Goal: Task Accomplishment & Management: Manage account settings

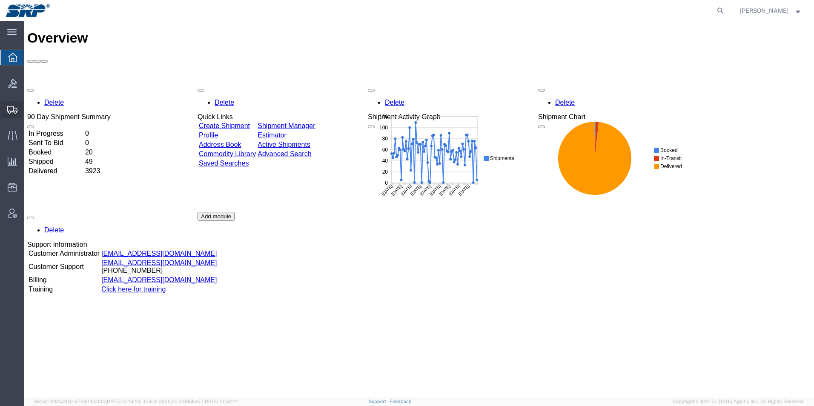
click at [11, 112] on icon at bounding box center [12, 110] width 10 height 8
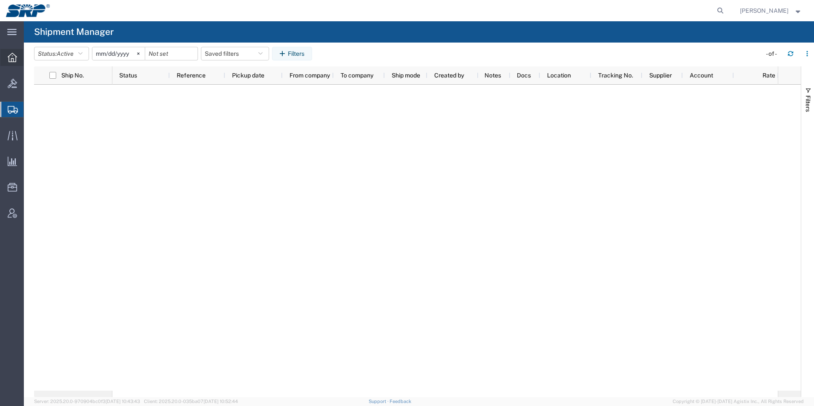
click at [9, 51] on div at bounding box center [12, 57] width 24 height 17
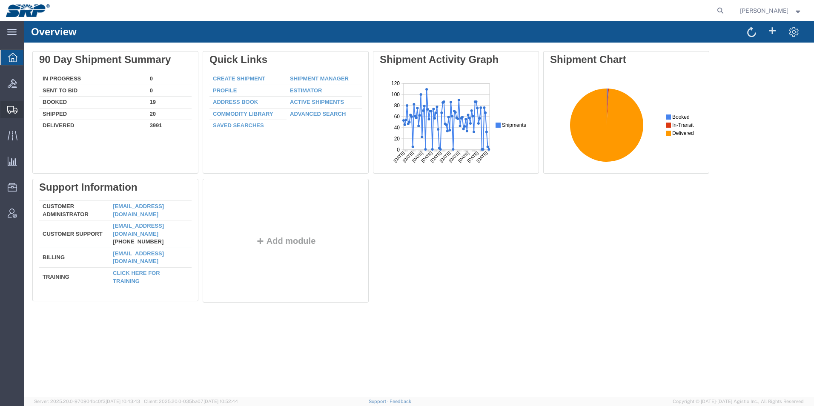
click at [29, 105] on span "Shipments" at bounding box center [26, 109] width 6 height 17
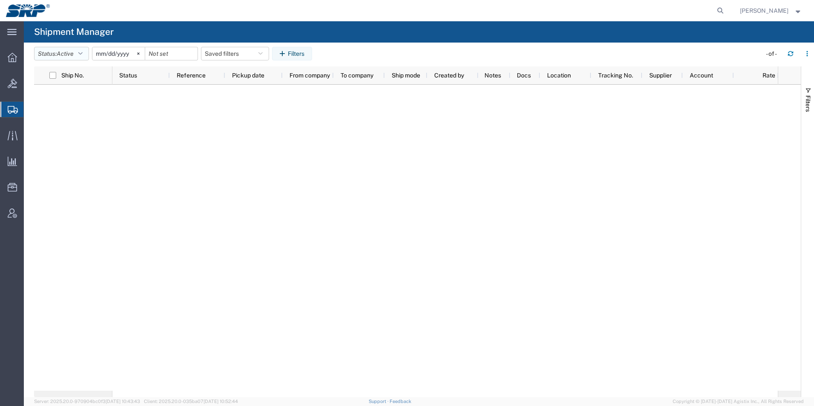
click at [74, 50] on span "Active" at bounding box center [65, 53] width 17 height 7
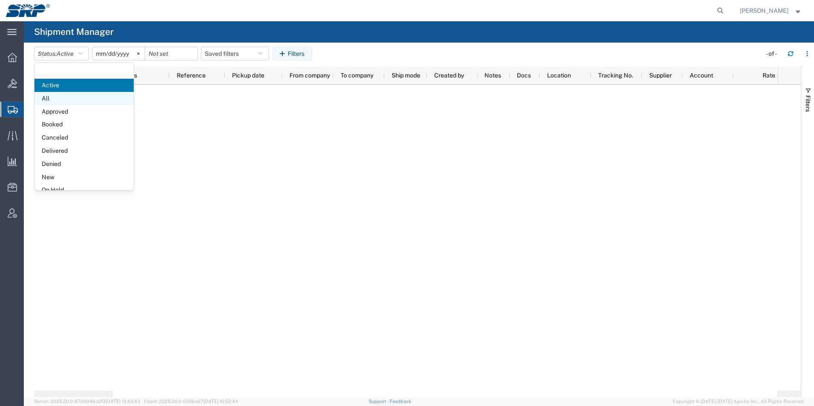
click at [48, 94] on span "All" at bounding box center [83, 98] width 99 height 13
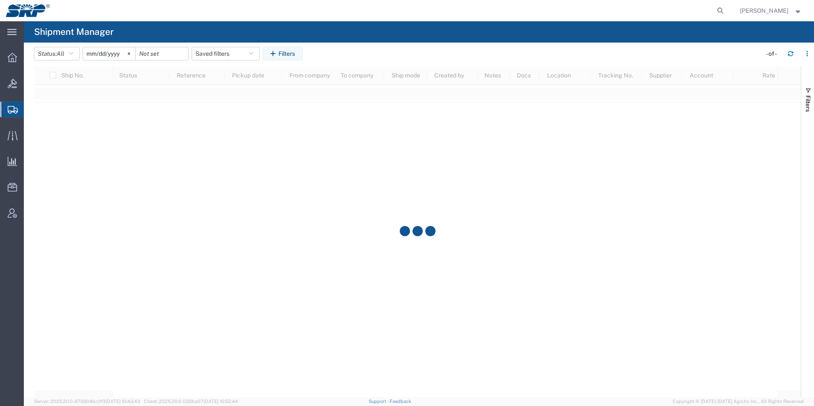
click at [109, 54] on input "[DATE]" at bounding box center [109, 53] width 52 height 13
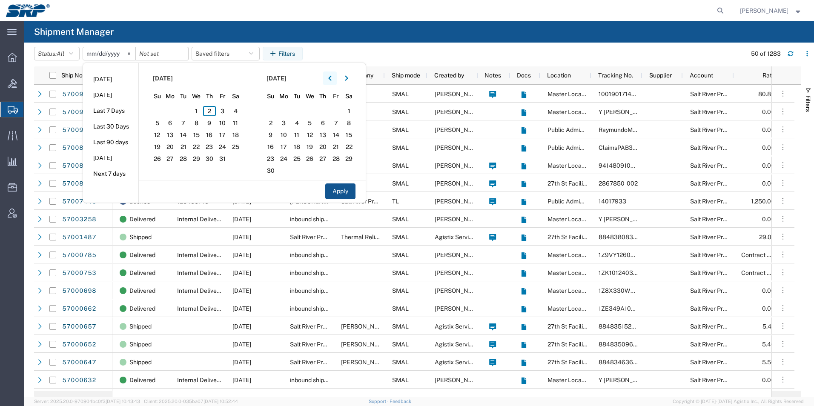
click at [332, 77] on icon "button" at bounding box center [329, 78] width 3 height 6
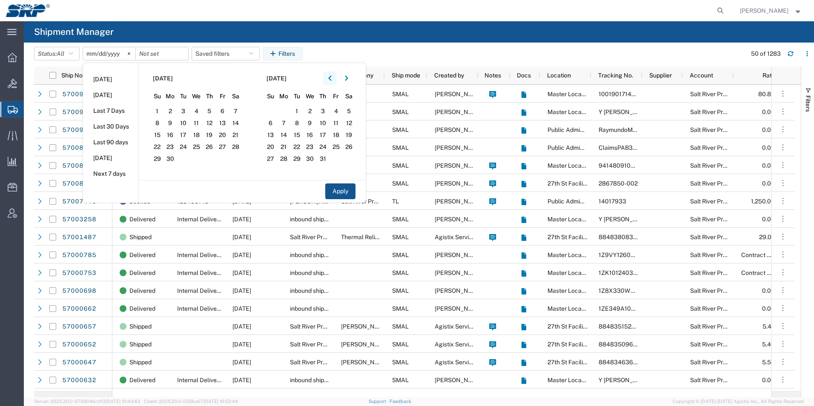
click at [332, 77] on icon "button" at bounding box center [329, 78] width 3 height 6
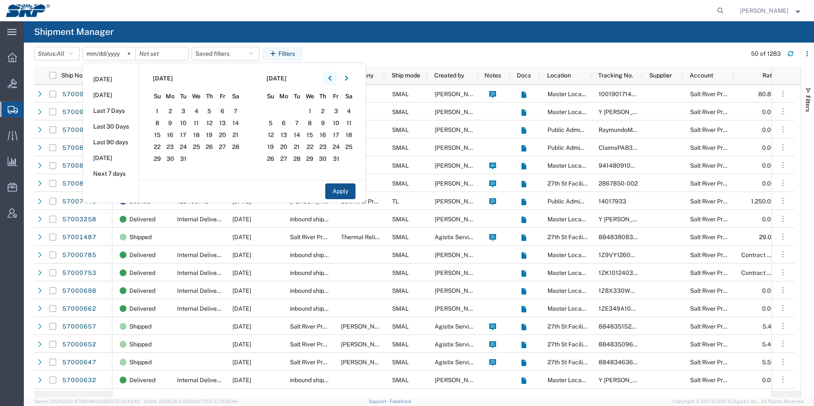
click at [332, 77] on icon "button" at bounding box center [329, 78] width 3 height 6
click at [184, 112] on span "1" at bounding box center [183, 111] width 13 height 10
click at [333, 187] on button "Apply" at bounding box center [340, 192] width 30 height 16
type input "[DATE]"
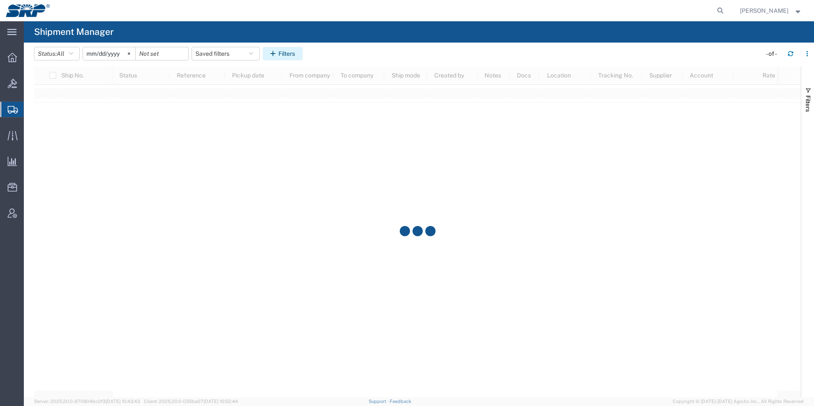
click at [290, 51] on button "Filters" at bounding box center [283, 54] width 40 height 14
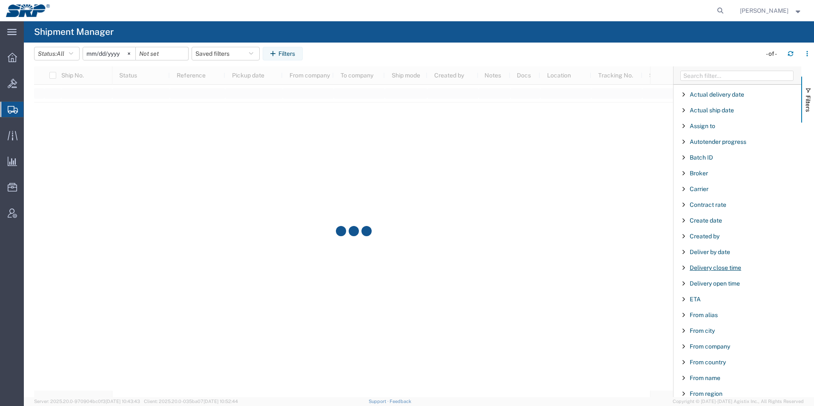
scroll to position [43, 0]
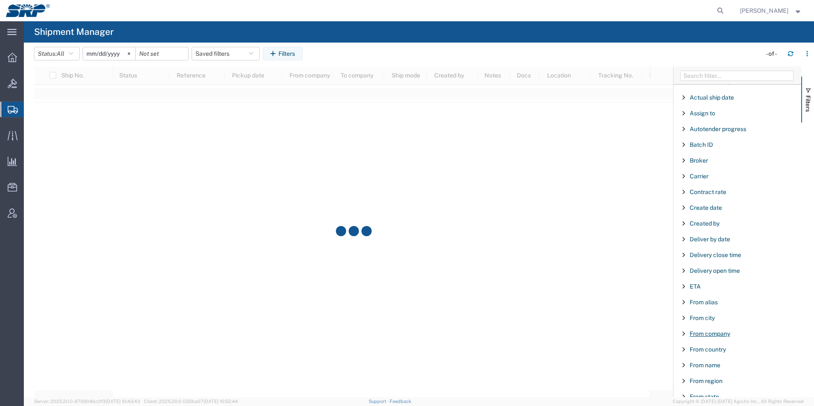
click at [726, 335] on span "From company" at bounding box center [710, 333] width 40 height 7
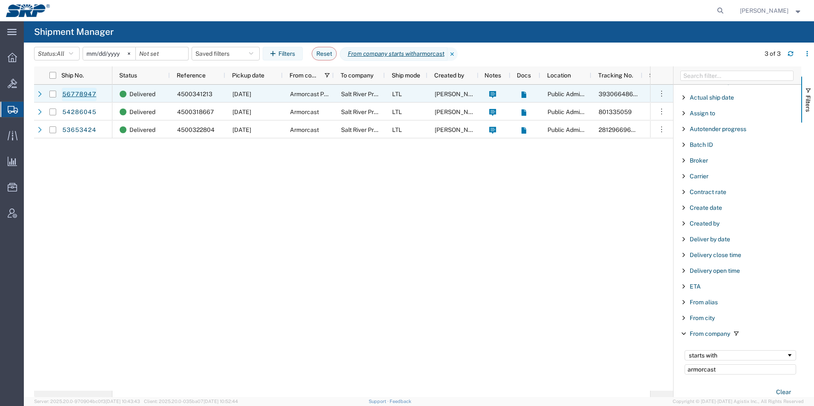
type input "armorcast"
click at [85, 95] on link "56778947" at bounding box center [79, 95] width 35 height 14
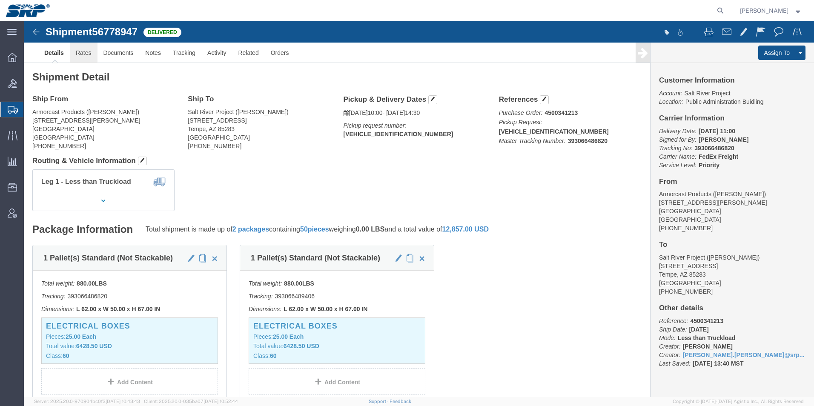
click link "Rates"
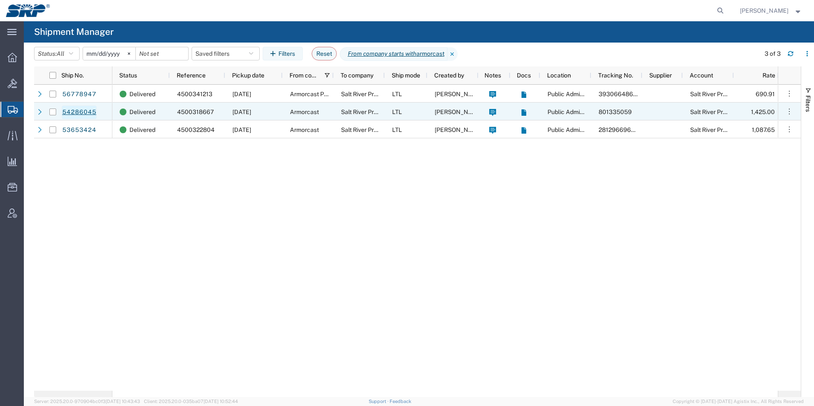
click at [72, 112] on link "54286045" at bounding box center [79, 113] width 35 height 14
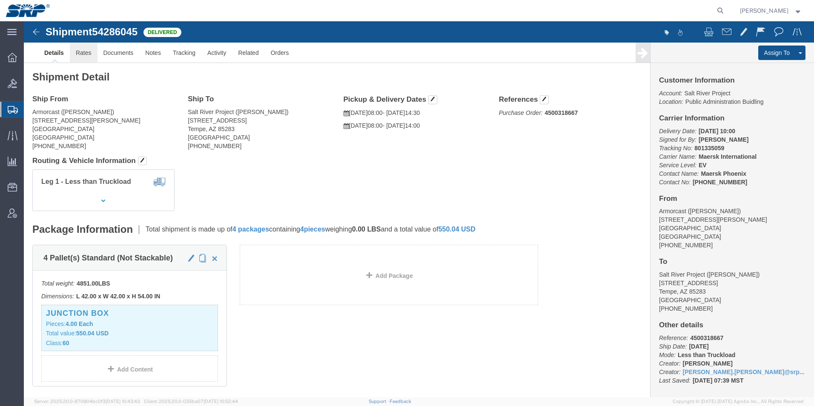
click link "Rates"
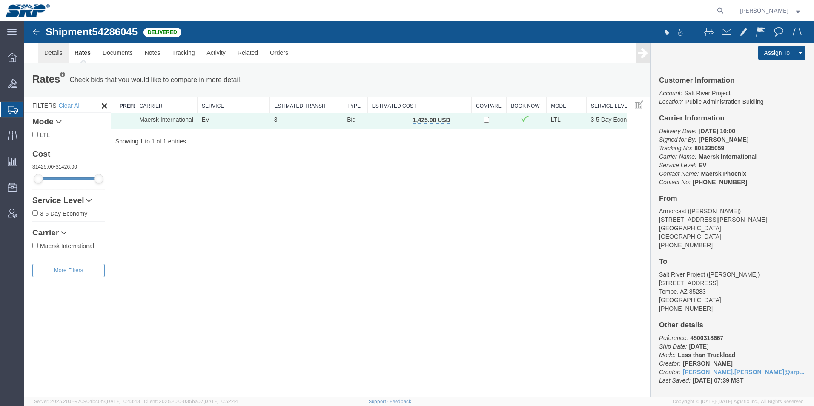
click at [55, 52] on link "Details" at bounding box center [53, 53] width 30 height 20
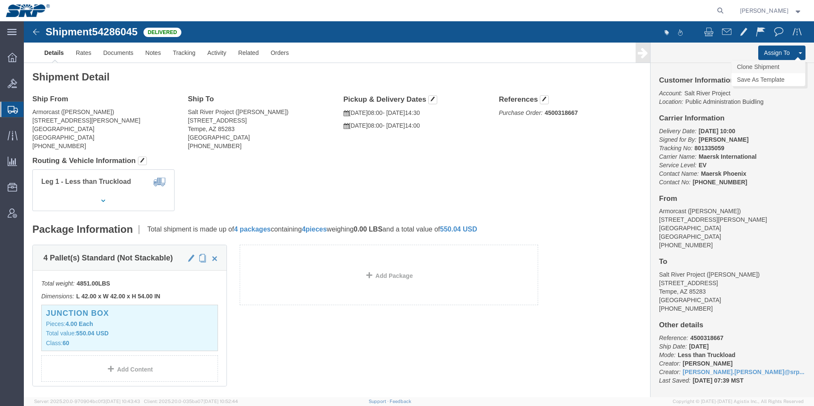
click link "Clone Shipment"
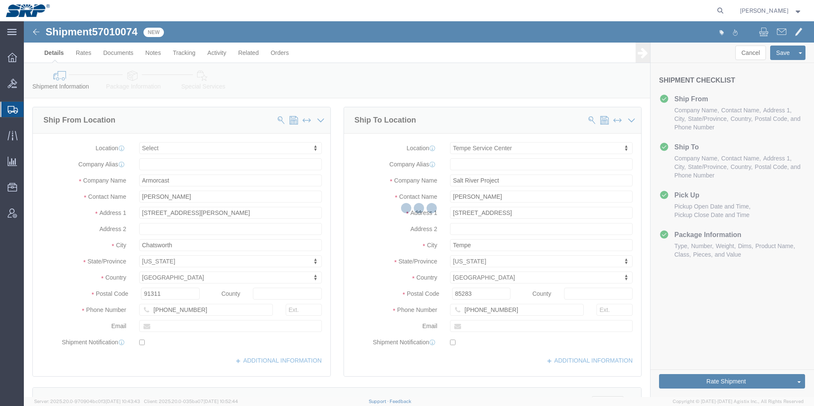
select select
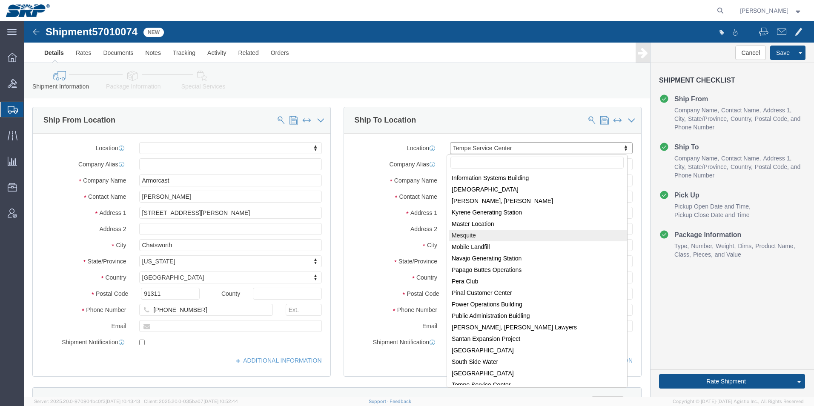
scroll to position [167, 0]
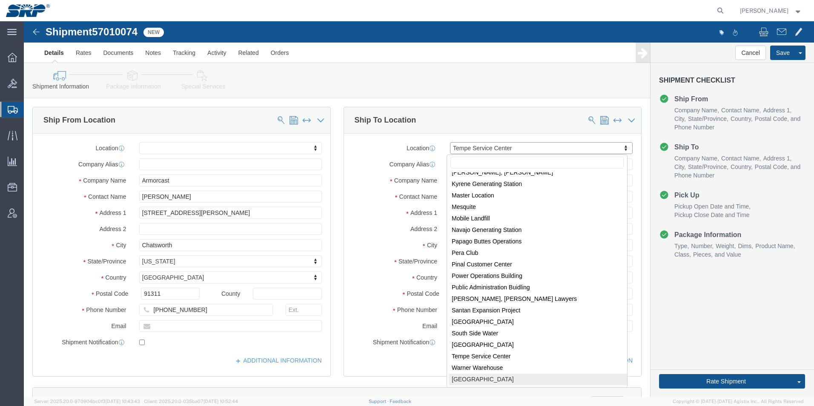
select select "54813"
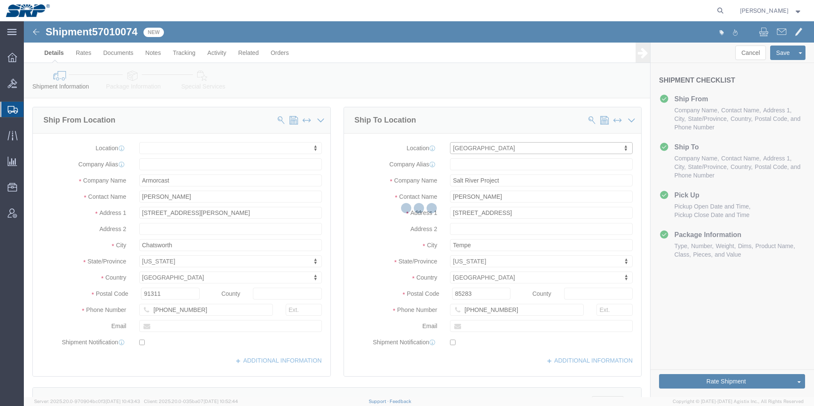
type input "WVS"
type input "[STREET_ADDRESS]"
type input "[PERSON_NAME]"
type input "85353"
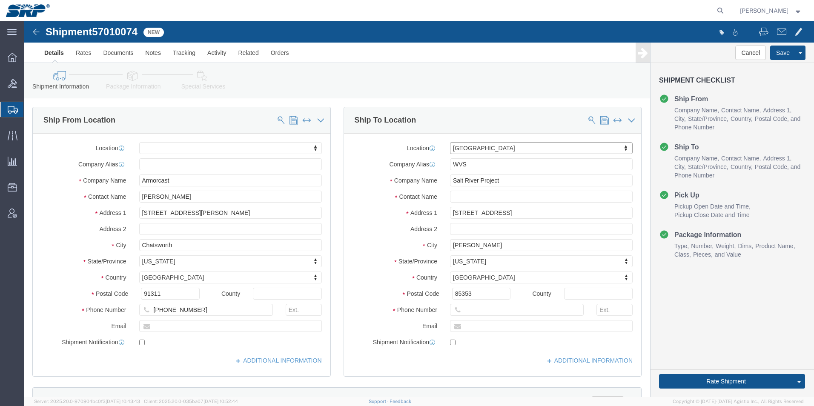
select select "AZ"
drag, startPoint x: 158, startPoint y: 175, endPoint x: 56, endPoint y: 168, distance: 102.4
click div "Location My Profile Location [GEOGRAPHIC_DATA] Facility 27th [GEOGRAPHIC_DATA] …"
type input "[PERSON_NAME]"
drag, startPoint x: 172, startPoint y: 290, endPoint x: 92, endPoint y: 284, distance: 80.3
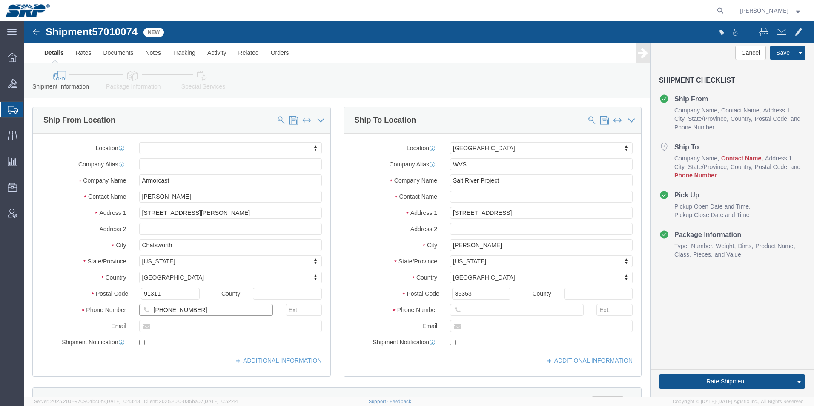
click div "Phone Number [PHONE_NUMBER]"
type input "7472886041"
click input "Armorcast"
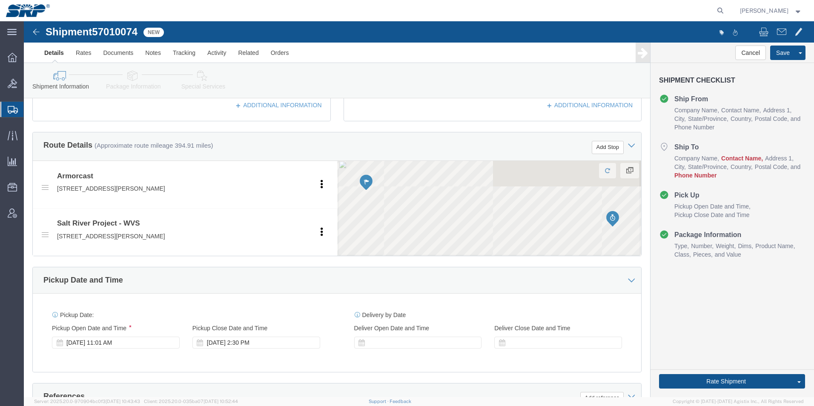
type input "[PERSON_NAME] Armorcast"
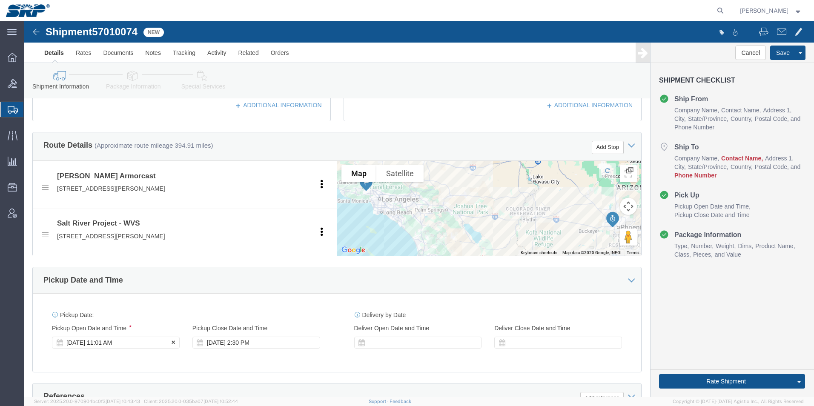
click div "[DATE] 11:01 AM"
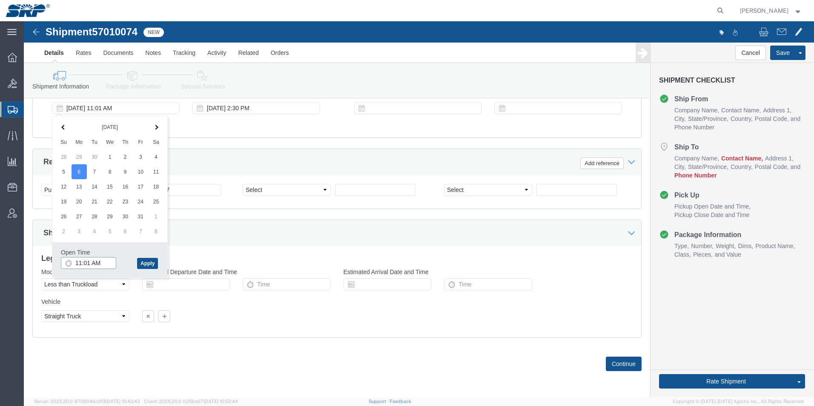
click input "11:01 AM"
type input "7:00 AM"
click button "Apply"
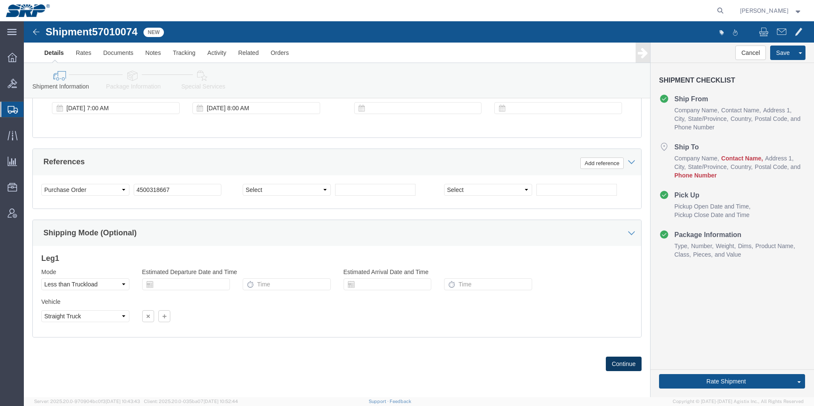
click button "Continue"
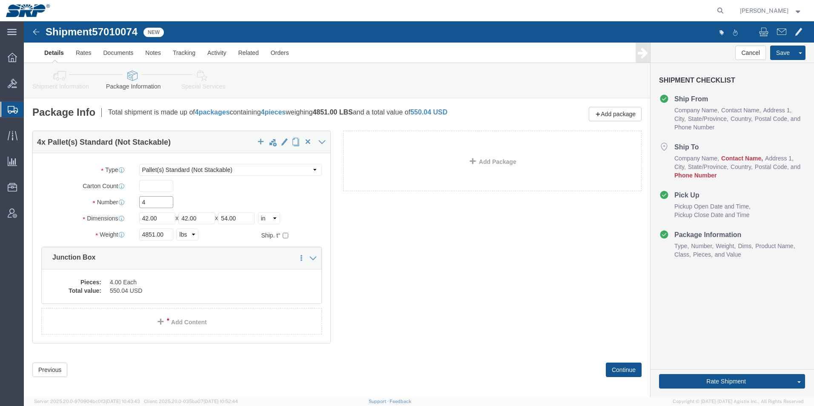
drag, startPoint x: 142, startPoint y: 179, endPoint x: 25, endPoint y: 184, distance: 117.6
click div "Number 4"
type input "20"
drag, startPoint x: 135, startPoint y: 197, endPoint x: 25, endPoint y: 187, distance: 110.4
click div "Package Type Select Bale(s) Basket(s) Bolt(s) Bottle(s) Buckets Bulk Bundle(s) …"
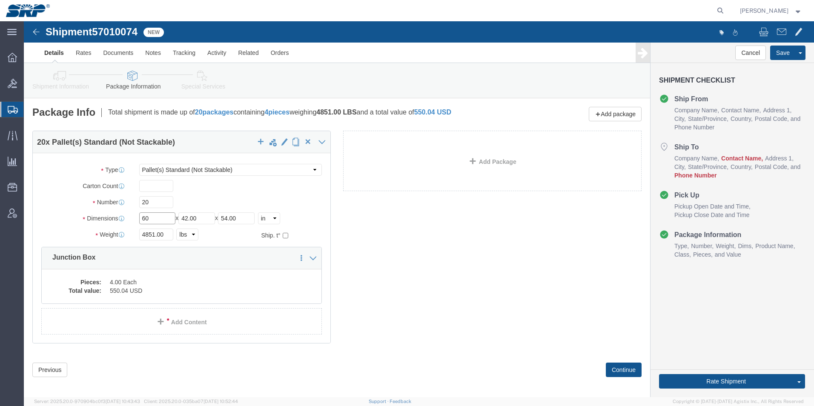
type input "60"
type input "36"
type input "41"
drag, startPoint x: 144, startPoint y: 212, endPoint x: 69, endPoint y: 201, distance: 76.7
click div "Package Type Select Bale(s) Basket(s) Bolt(s) Bottle(s) Buckets Bulk Bundle(s) …"
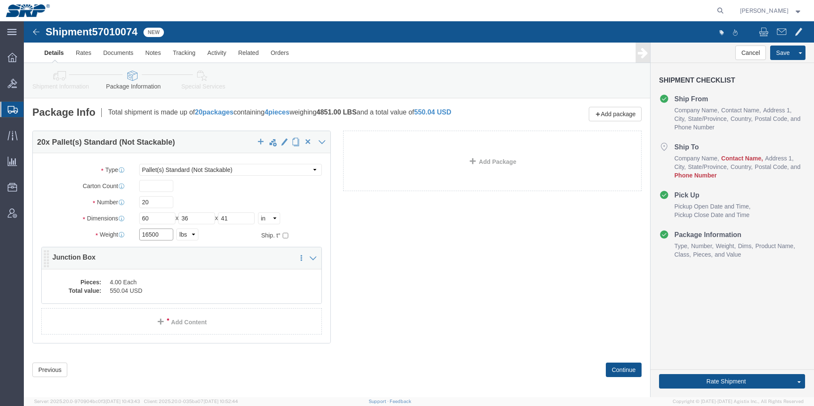
type input "16500"
click dd "4.00 Each"
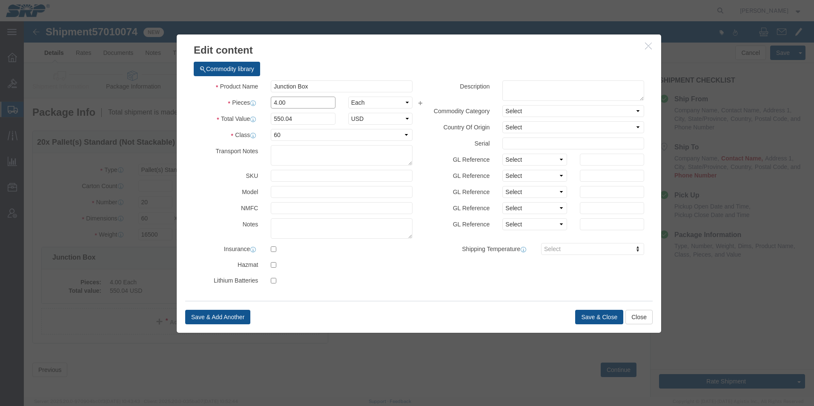
drag, startPoint x: 278, startPoint y: 84, endPoint x: 190, endPoint y: 69, distance: 89.0
click div "Product Name Junction Box Pieces 4.00 Select Bag Barrels 100Board Feet Bottle B…"
type input "20"
drag, startPoint x: 289, startPoint y: 102, endPoint x: 211, endPoint y: 93, distance: 78.4
click div "Total Value 2750.2 Select ADP AED AFN ALL AMD AOA ARS ATS AUD AWG AZN BAM BBD B…"
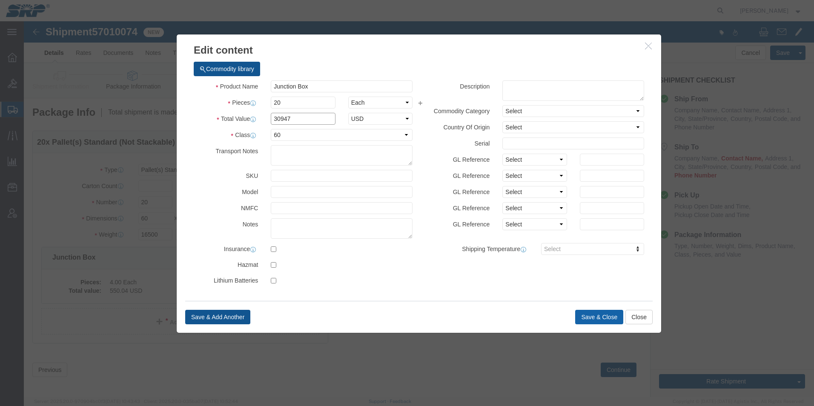
type input "30947"
click button "Save & Close"
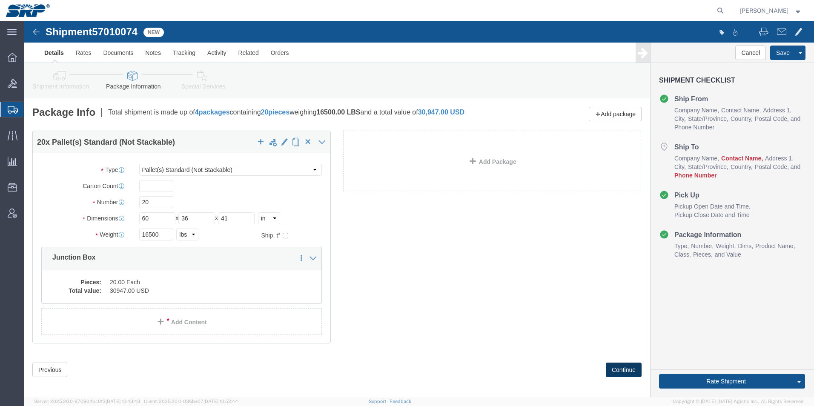
click button "Continue"
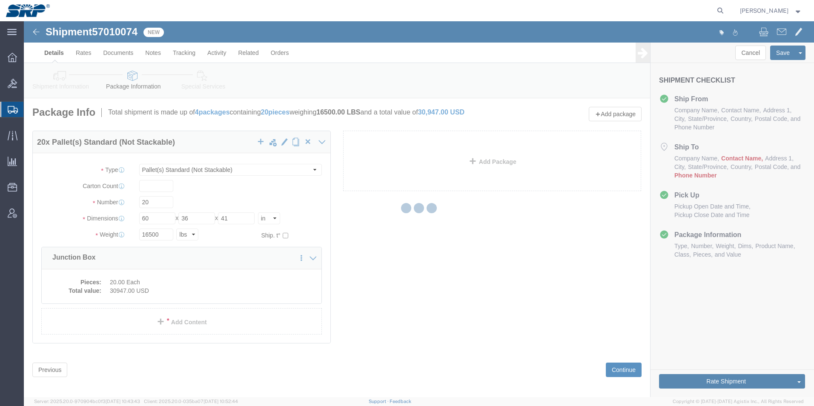
select select
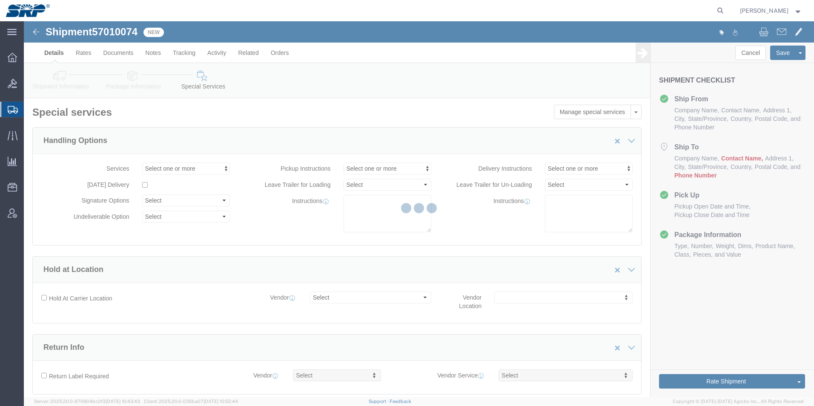
select select "COSTCENTER"
select select "66851"
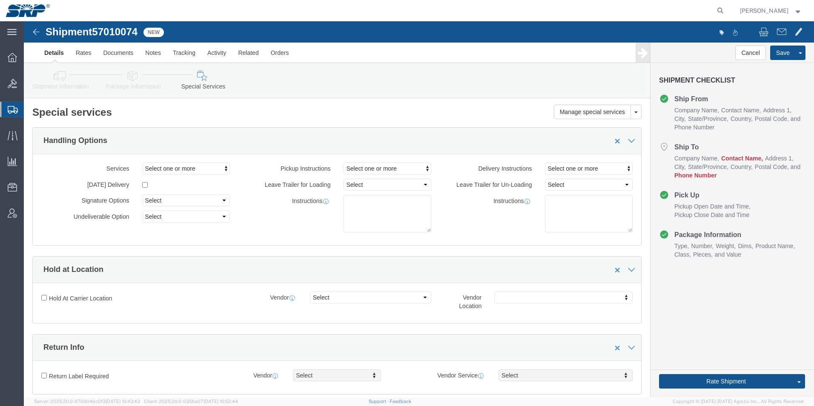
click link "Shipment Information"
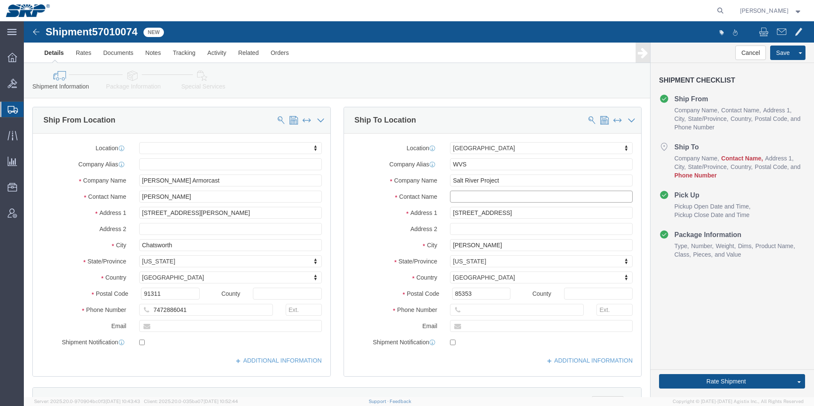
click input "text"
type input "Warehouse"
click input "text"
drag, startPoint x: 482, startPoint y: 287, endPoint x: 382, endPoint y: 285, distance: 99.7
click div "Phone Number 602236"
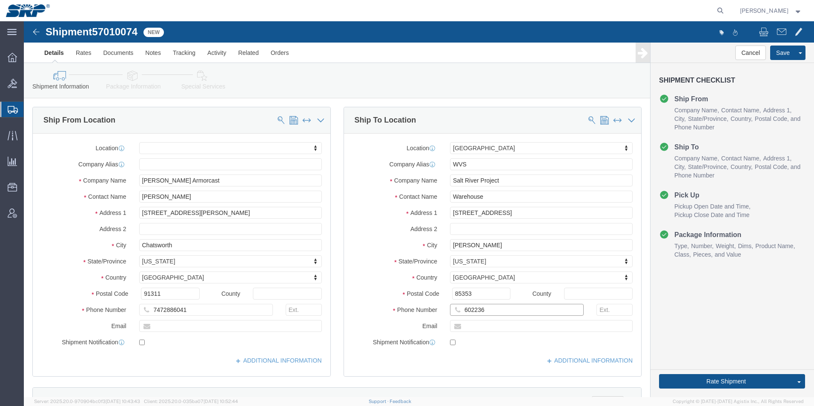
paste input "[PHONE_NUMBER]"
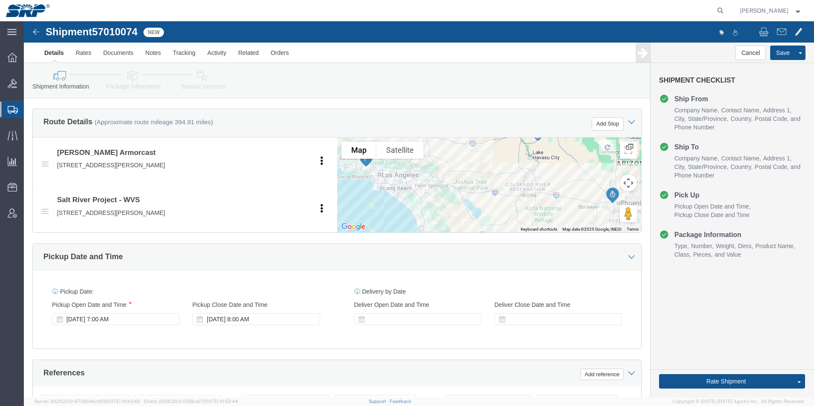
scroll to position [277, 0]
type input "[PHONE_NUMBER]"
click div "[DATE] 8:00 AM"
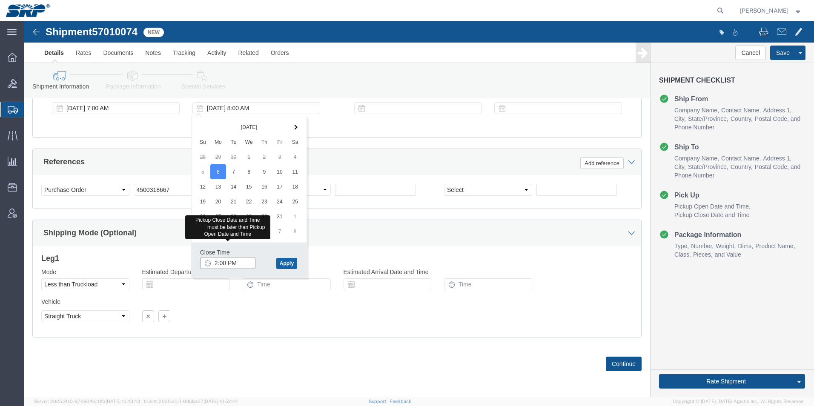
type input "2:00 PM"
click button "Apply"
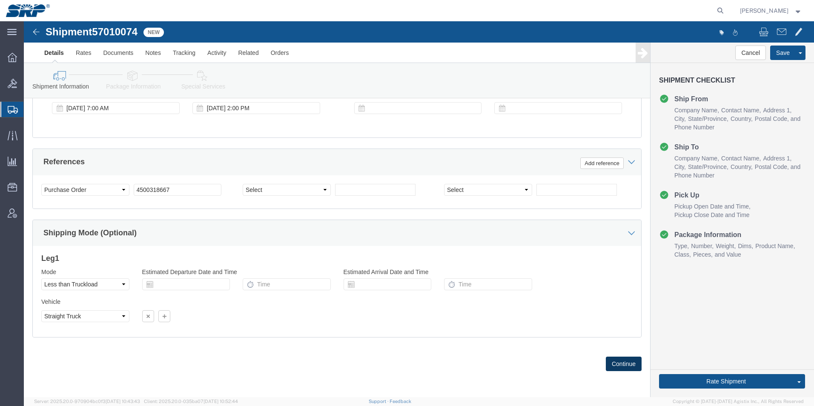
click button "Continue"
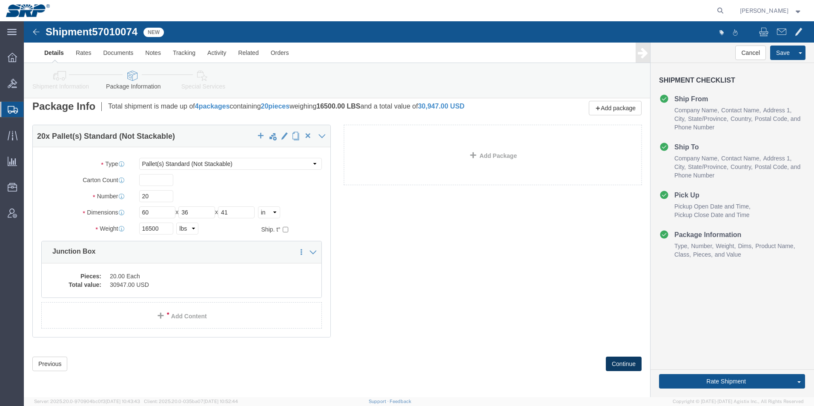
scroll to position [6, 0]
click at [8, 110] on icon at bounding box center [13, 110] width 10 height 8
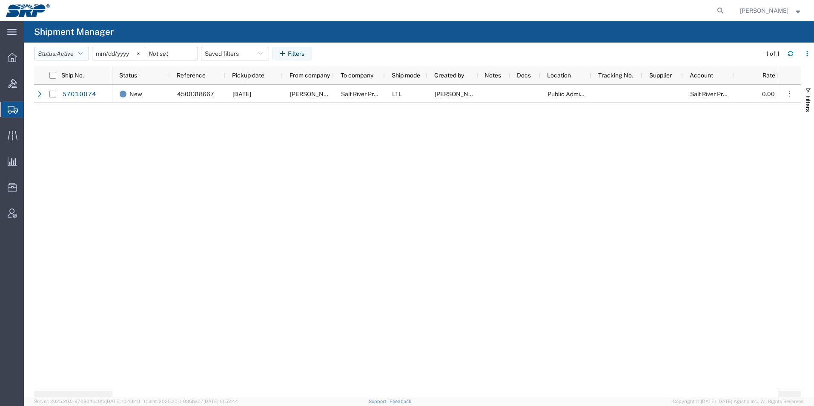
click at [66, 52] on span "Active" at bounding box center [65, 53] width 17 height 7
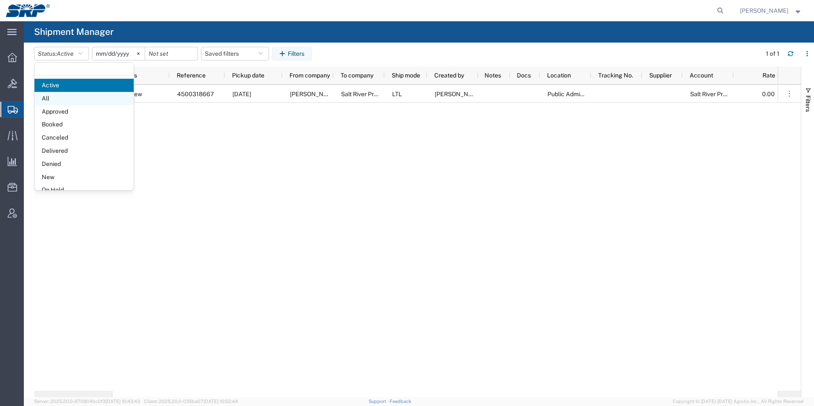
click at [54, 96] on span "All" at bounding box center [83, 98] width 99 height 13
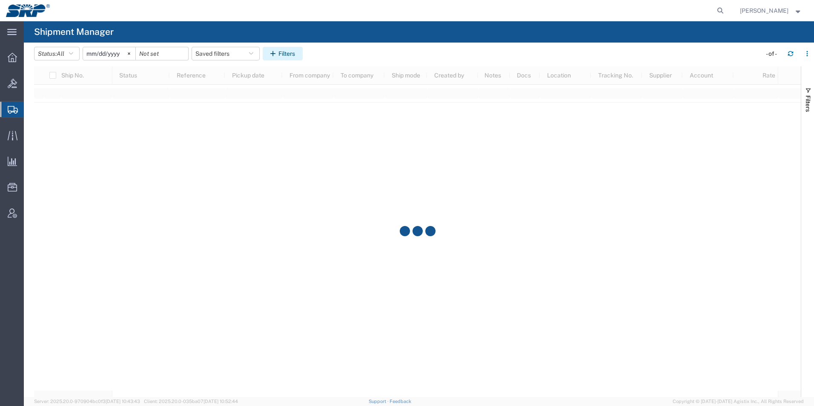
click at [290, 55] on button "Filters" at bounding box center [283, 54] width 40 height 14
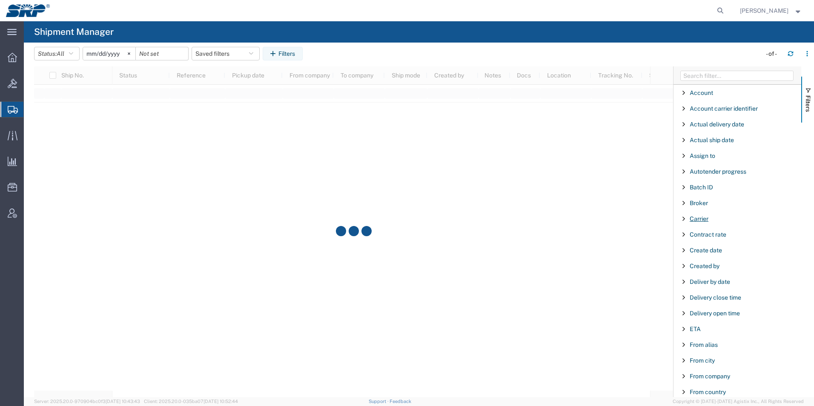
click at [705, 218] on span "Carrier" at bounding box center [699, 218] width 19 height 7
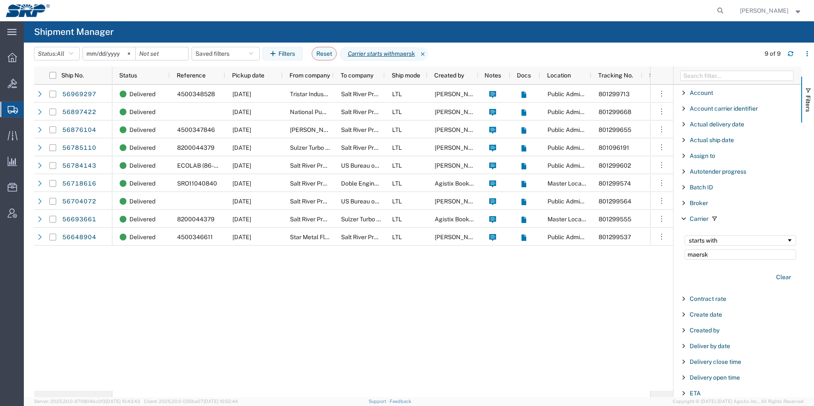
type input "maersk"
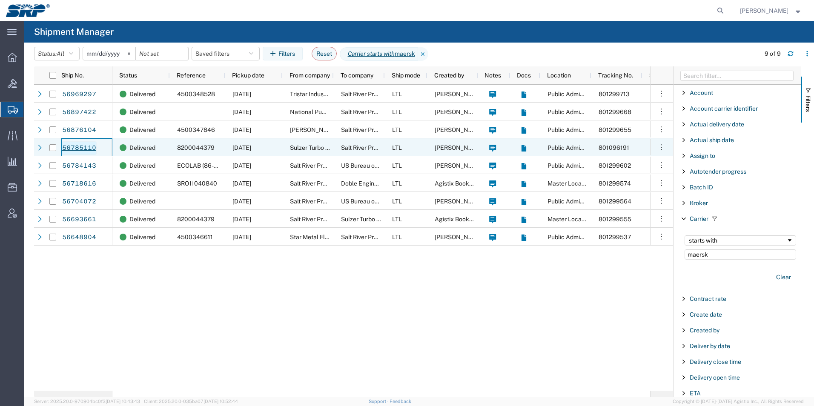
click at [74, 145] on link "56785110" at bounding box center [79, 148] width 35 height 14
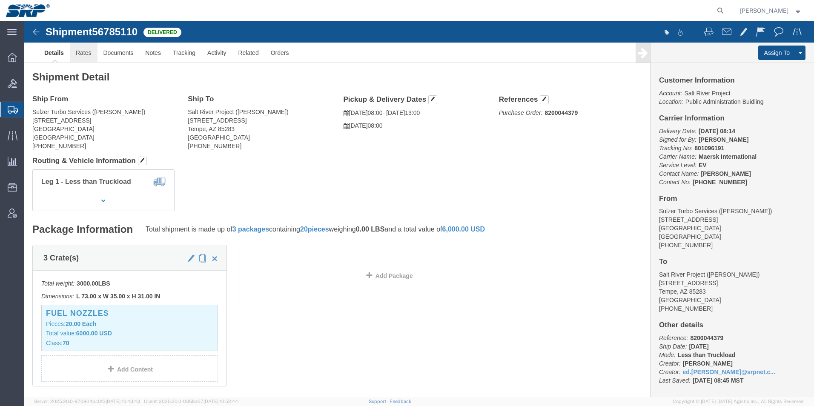
click link "Rates"
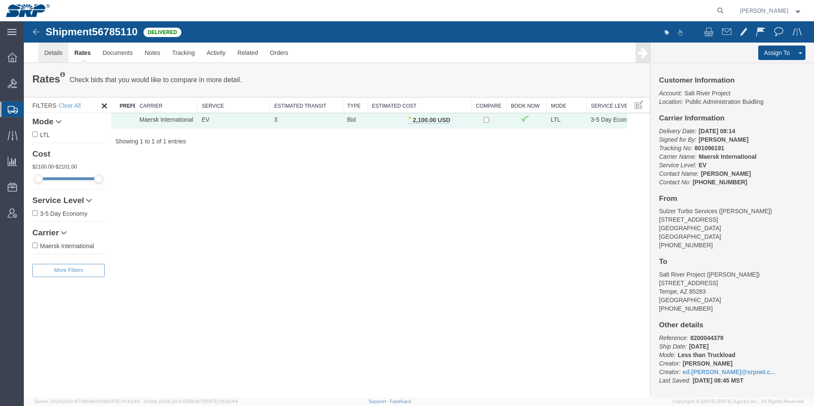
click at [56, 55] on link "Details" at bounding box center [53, 53] width 30 height 20
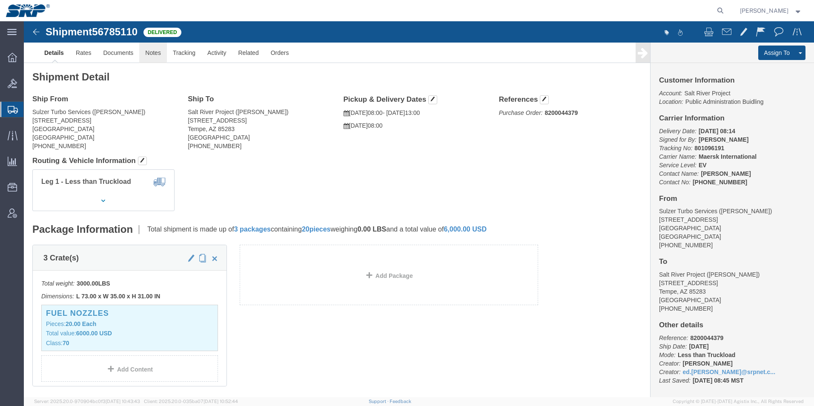
click link "Notes"
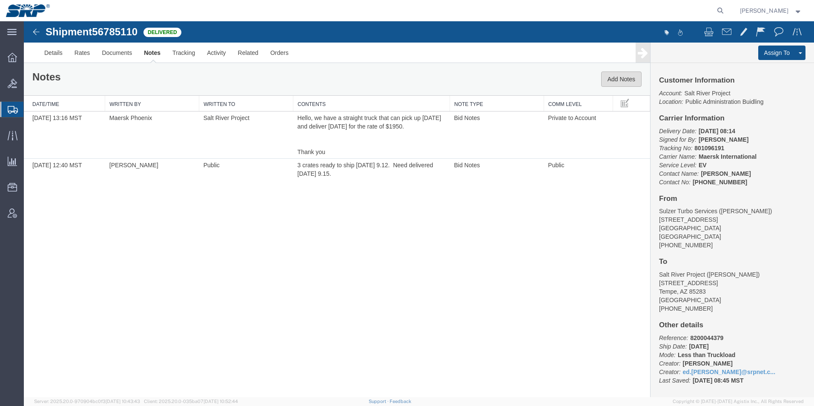
click at [619, 80] on button "Add Notes" at bounding box center [621, 79] width 40 height 15
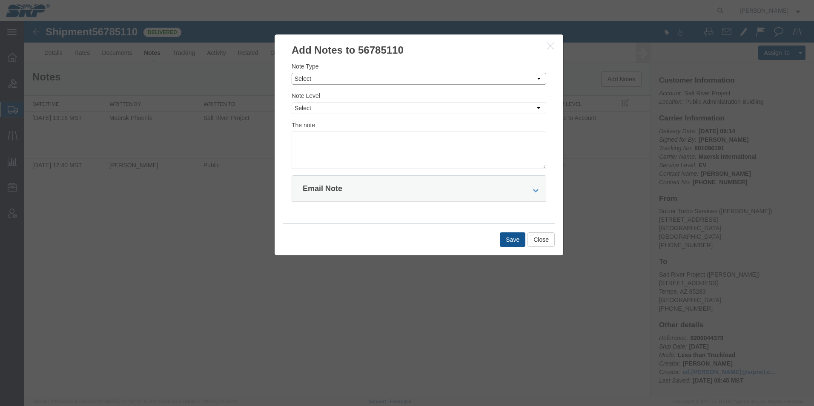
click at [351, 82] on select "Select Approval Bid Notes Carrier Change Notes Claim Notes Content Hazmat Notes…" at bounding box center [419, 79] width 255 height 12
select select "APPROVAL"
click at [292, 73] on select "Select Approval Bid Notes Carrier Change Notes Claim Notes Content Hazmat Notes…" at bounding box center [419, 79] width 255 height 12
click at [338, 106] on select "Select Private to Account Private to Vendor Public" at bounding box center [419, 108] width 255 height 12
select select "PRIVATE_TO_ACCOUNT"
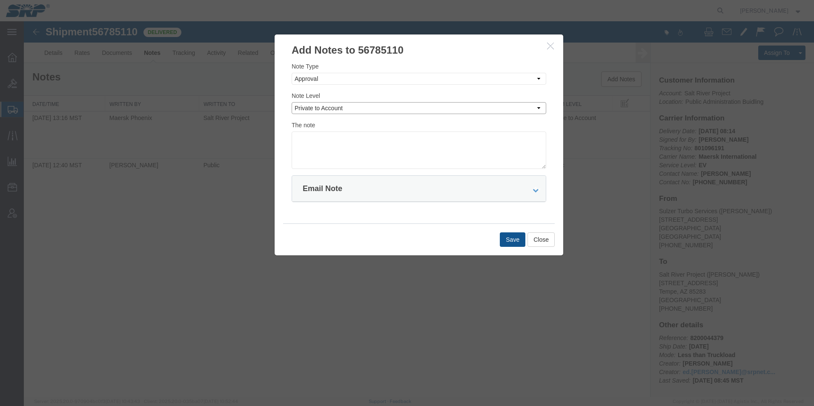
click at [292, 102] on select "Select Private to Account Private to Vendor Public" at bounding box center [419, 108] width 255 height 12
click at [338, 141] on textarea at bounding box center [419, 150] width 255 height 37
type textarea "801096191 $2100"
click at [511, 237] on button "Save" at bounding box center [513, 240] width 26 height 14
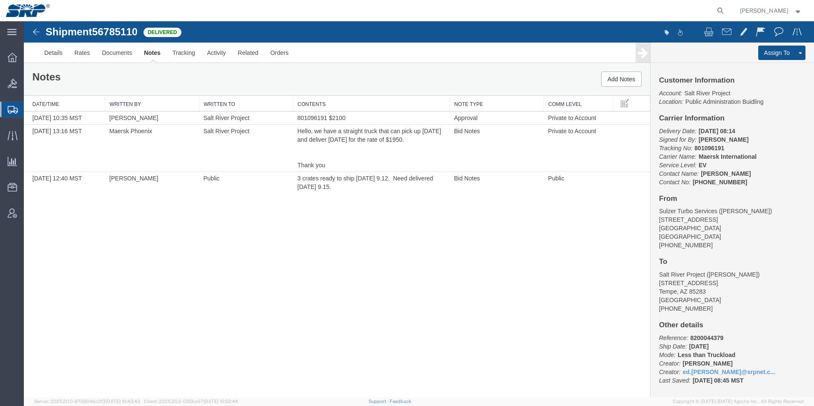
click at [31, 32] on img at bounding box center [36, 32] width 10 height 10
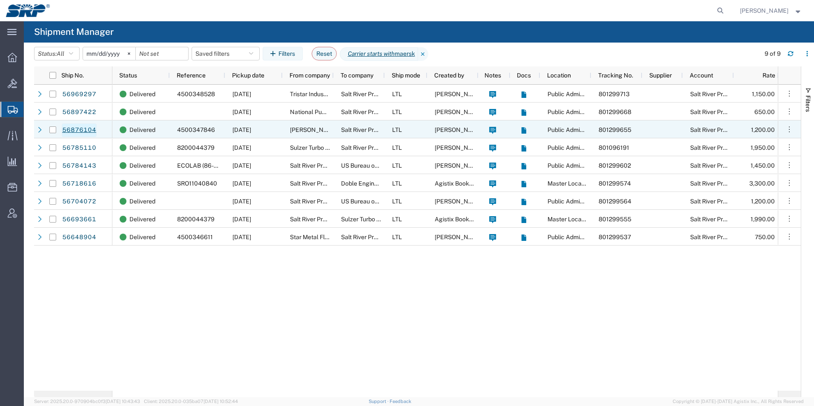
click at [82, 126] on link "56876104" at bounding box center [79, 131] width 35 height 14
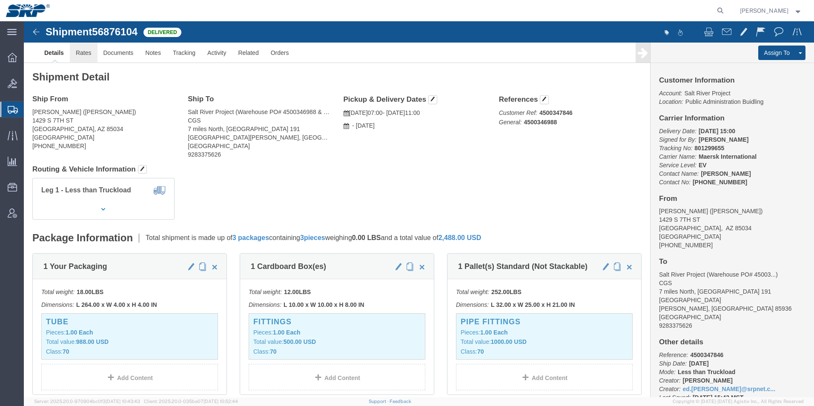
click link "Rates"
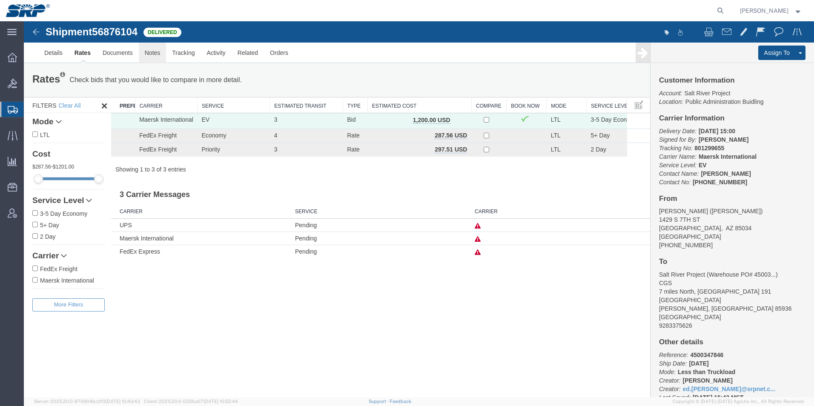
click at [151, 53] on link "Notes" at bounding box center [153, 53] width 28 height 20
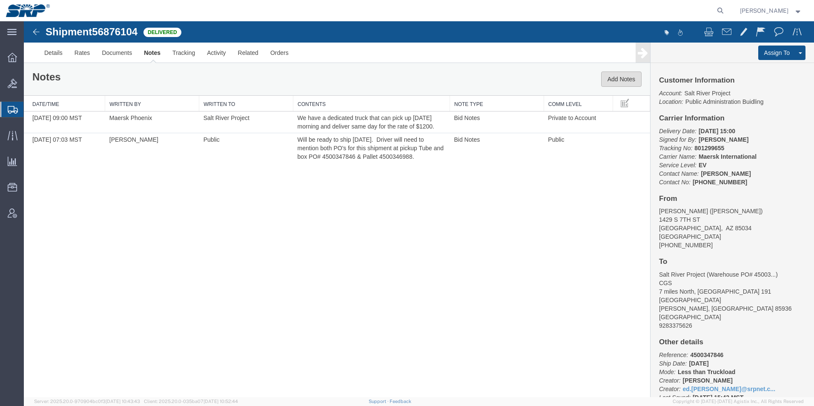
click at [617, 79] on button "Add Notes" at bounding box center [621, 79] width 40 height 15
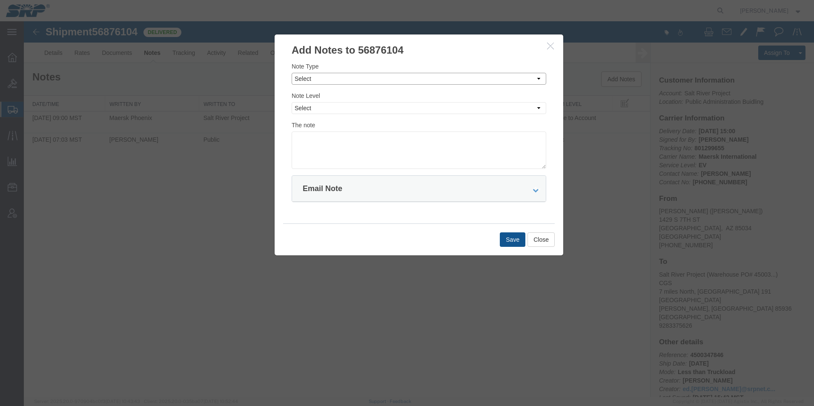
click at [319, 78] on select "Select Approval Bid Notes Carrier Change Notes Claim Notes Content Hazmat Notes…" at bounding box center [419, 79] width 255 height 12
select select "APPROVAL"
click at [292, 73] on select "Select Approval Bid Notes Carrier Change Notes Claim Notes Content Hazmat Notes…" at bounding box center [419, 79] width 255 height 12
click at [319, 107] on select "Select Private to Account Private to Vendor Public" at bounding box center [419, 108] width 255 height 12
select select "PRIVATE_TO_ACCOUNT"
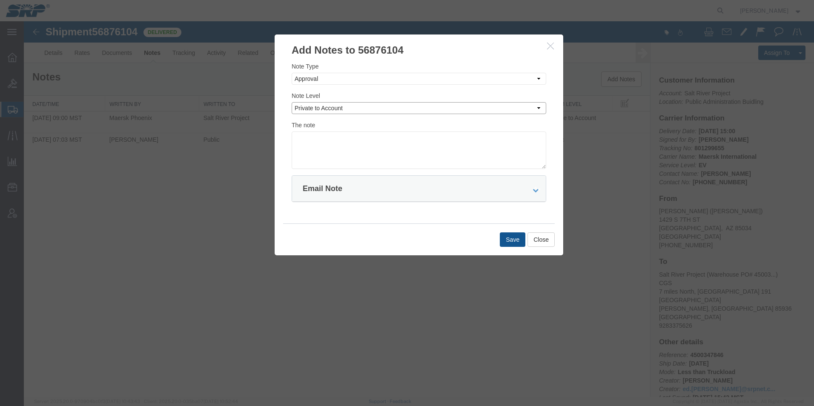
click at [292, 102] on select "Select Private to Account Private to Vendor Public" at bounding box center [419, 108] width 255 height 12
click at [320, 140] on textarea at bounding box center [419, 150] width 255 height 37
type textarea "801299655 $1200"
click at [505, 237] on button "Save" at bounding box center [513, 240] width 26 height 14
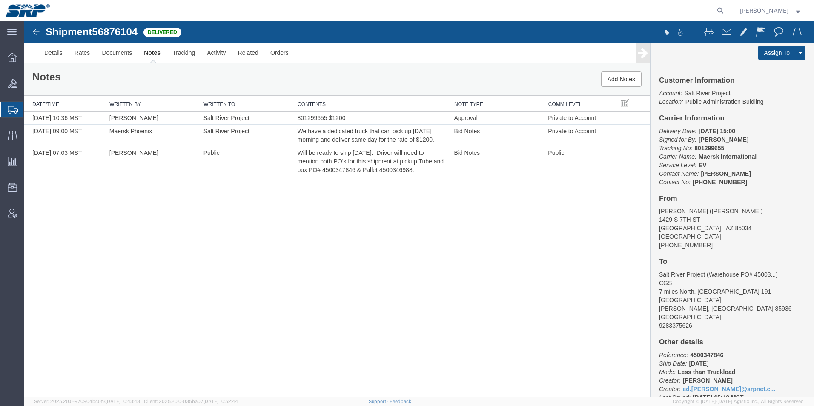
click at [36, 30] on img at bounding box center [36, 32] width 10 height 10
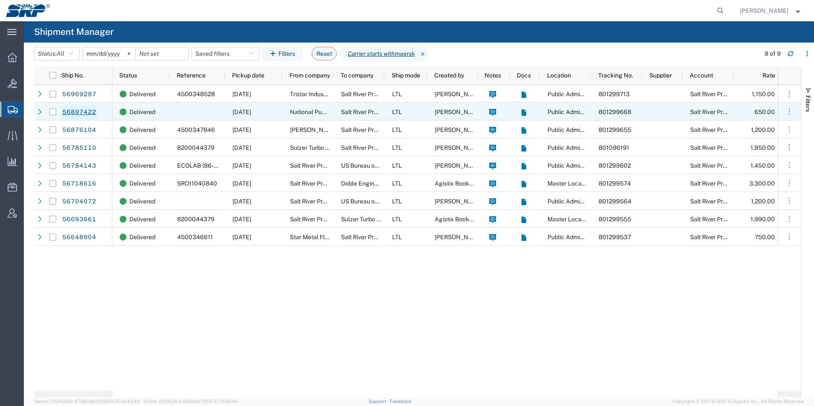
click at [81, 108] on link "56897422" at bounding box center [79, 113] width 35 height 14
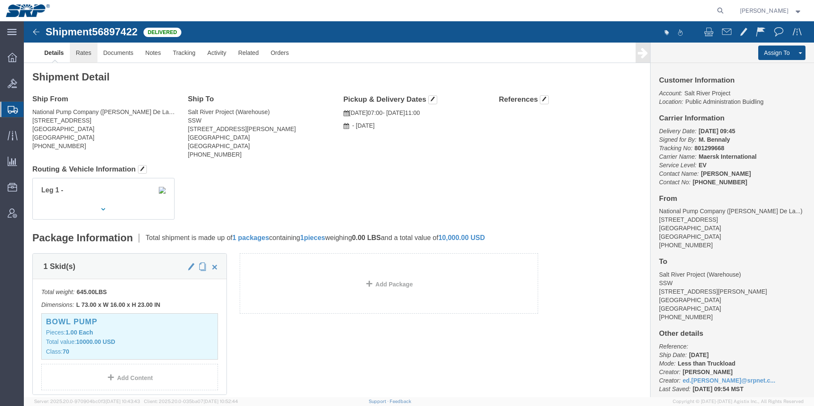
click link "Rates"
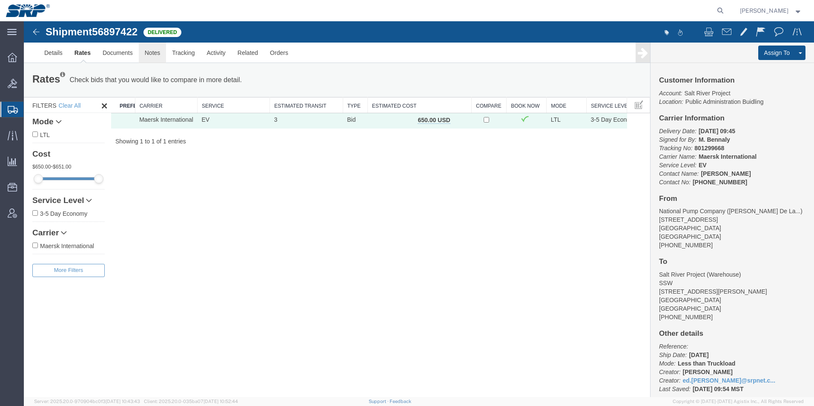
click at [152, 53] on link "Notes" at bounding box center [153, 53] width 28 height 20
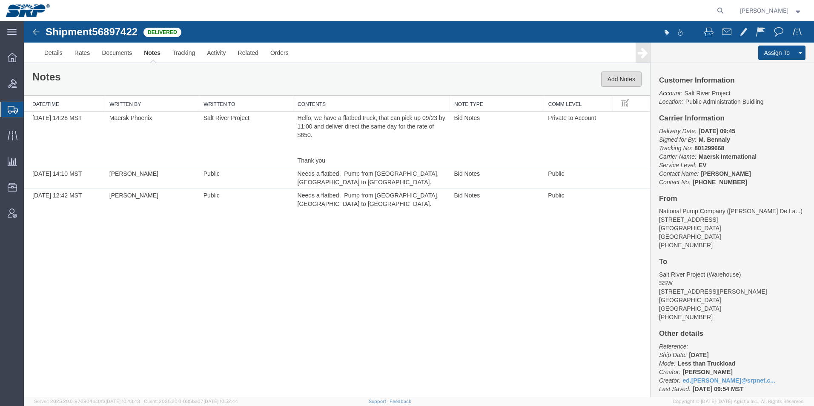
click at [630, 76] on button "Add Notes" at bounding box center [621, 79] width 40 height 15
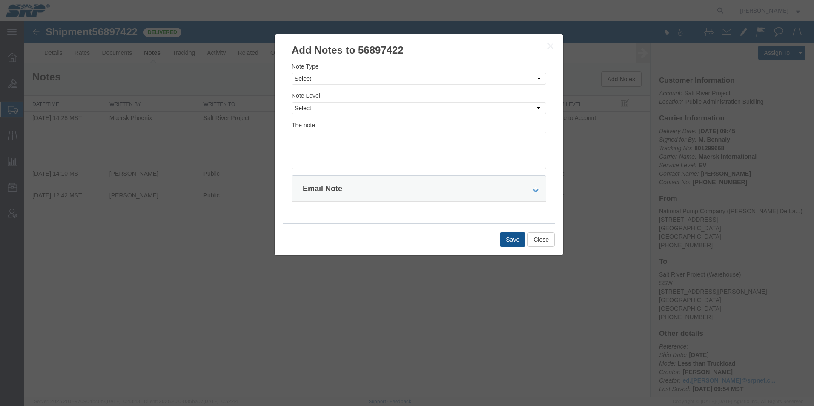
click at [335, 72] on div "Note Type Select Approval Bid Notes Carrier Change Notes Claim Notes Content Ha…" at bounding box center [419, 73] width 255 height 23
click at [330, 80] on select "Select Approval Bid Notes Carrier Change Notes Claim Notes Content Hazmat Notes…" at bounding box center [419, 79] width 255 height 12
select select "APPROVAL"
click at [292, 73] on select "Select Approval Bid Notes Carrier Change Notes Claim Notes Content Hazmat Notes…" at bounding box center [419, 79] width 255 height 12
click at [323, 105] on select "Select Private to Account Private to Vendor Public" at bounding box center [419, 108] width 255 height 12
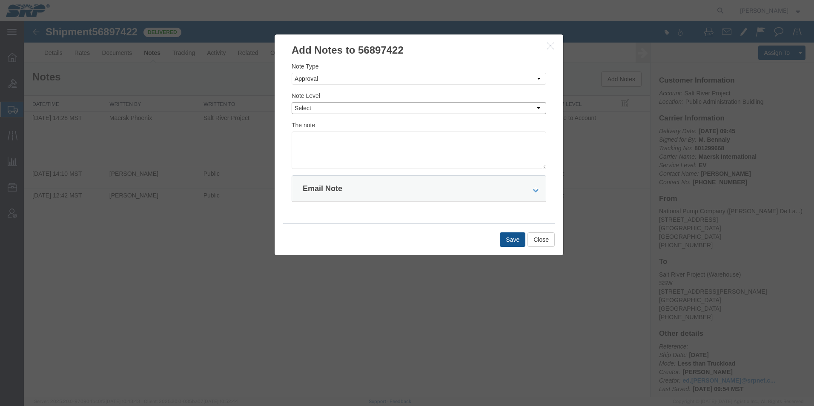
select select "PRIVATE_TO_ACCOUNT"
click at [292, 102] on select "Select Private to Account Private to Vendor Public" at bounding box center [419, 108] width 255 height 12
click at [327, 142] on textarea at bounding box center [419, 150] width 255 height 37
type textarea "801299668 $650"
click at [508, 237] on button "Save" at bounding box center [513, 240] width 26 height 14
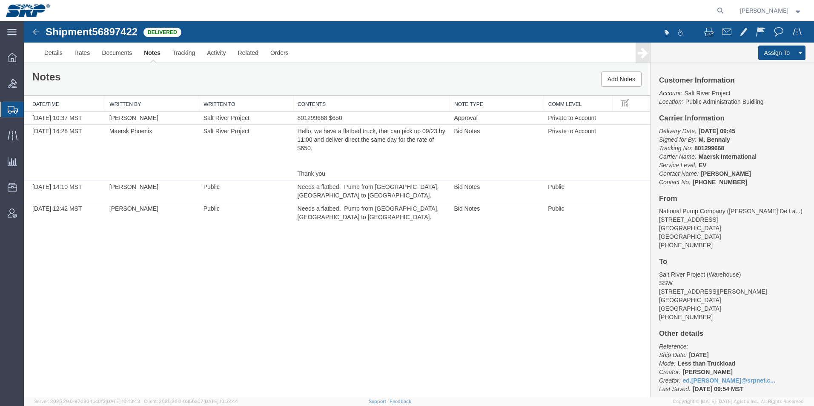
click at [10, 109] on icon at bounding box center [13, 110] width 10 height 8
